Goal: Information Seeking & Learning: Check status

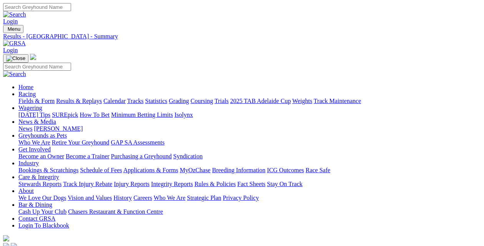
click at [88, 97] on link "Results & Replays" at bounding box center [79, 100] width 46 height 7
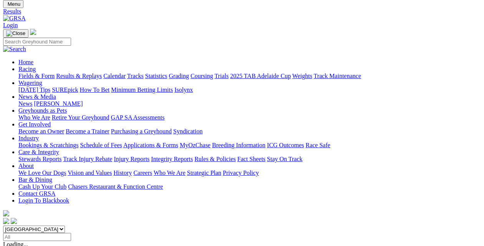
scroll to position [38, 0]
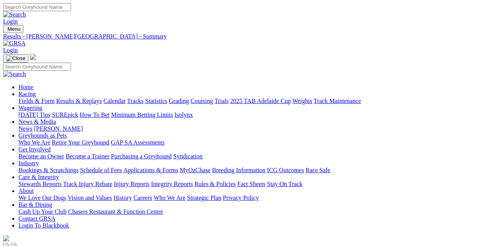
click at [79, 97] on link "Results & Replays" at bounding box center [79, 100] width 46 height 7
click at [23, 97] on link "Fields & Form" at bounding box center [36, 100] width 36 height 7
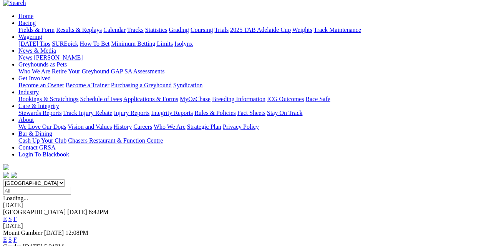
scroll to position [77, 0]
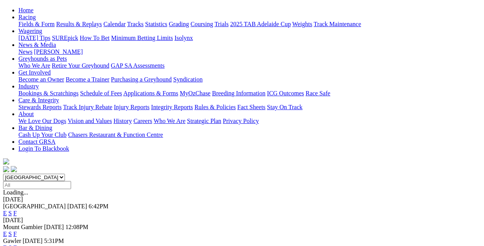
click at [17, 210] on link "F" at bounding box center [14, 213] width 3 height 7
